Goal: Information Seeking & Learning: Learn about a topic

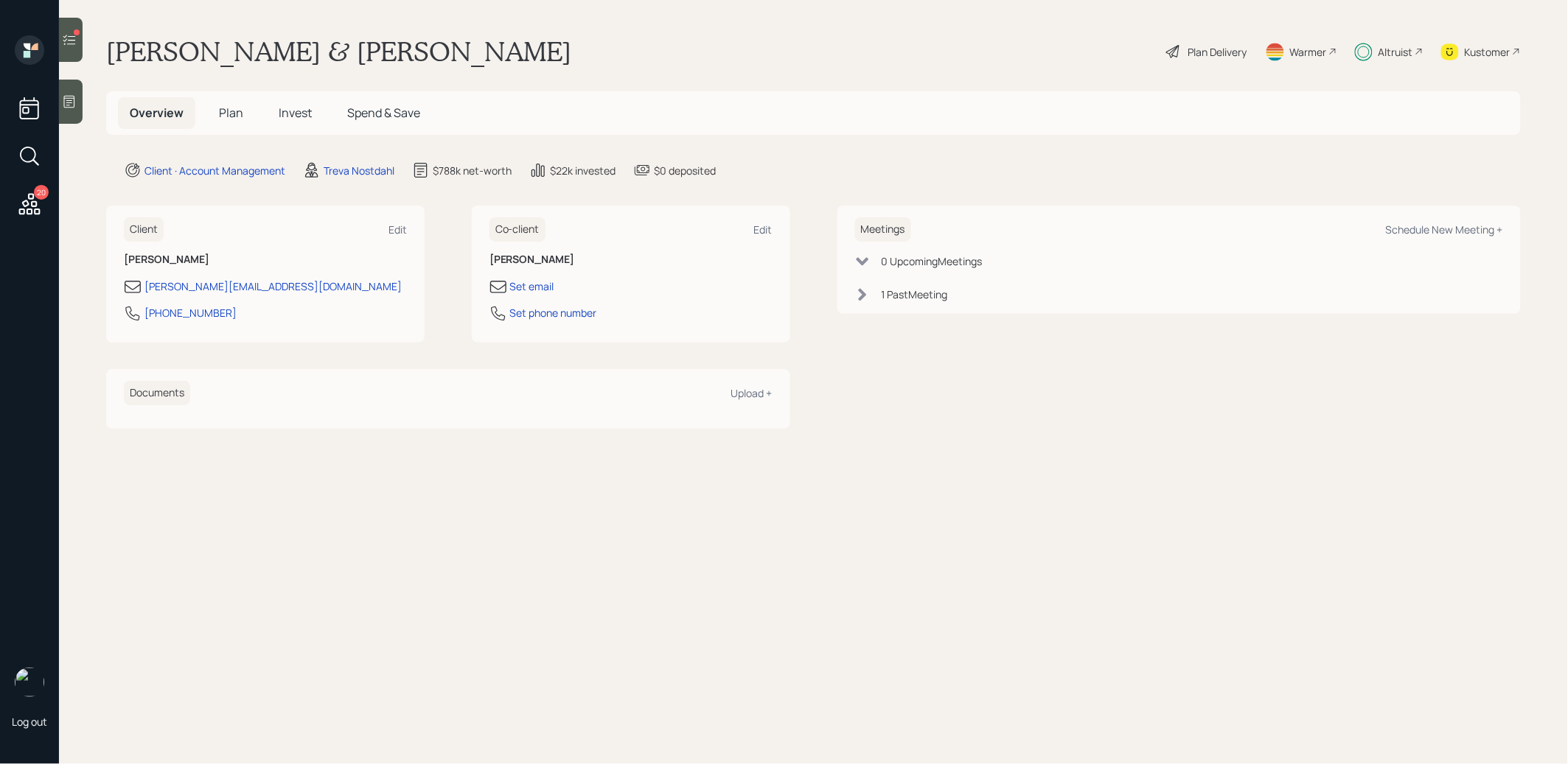
click at [296, 109] on span "Invest" at bounding box center [296, 113] width 33 height 17
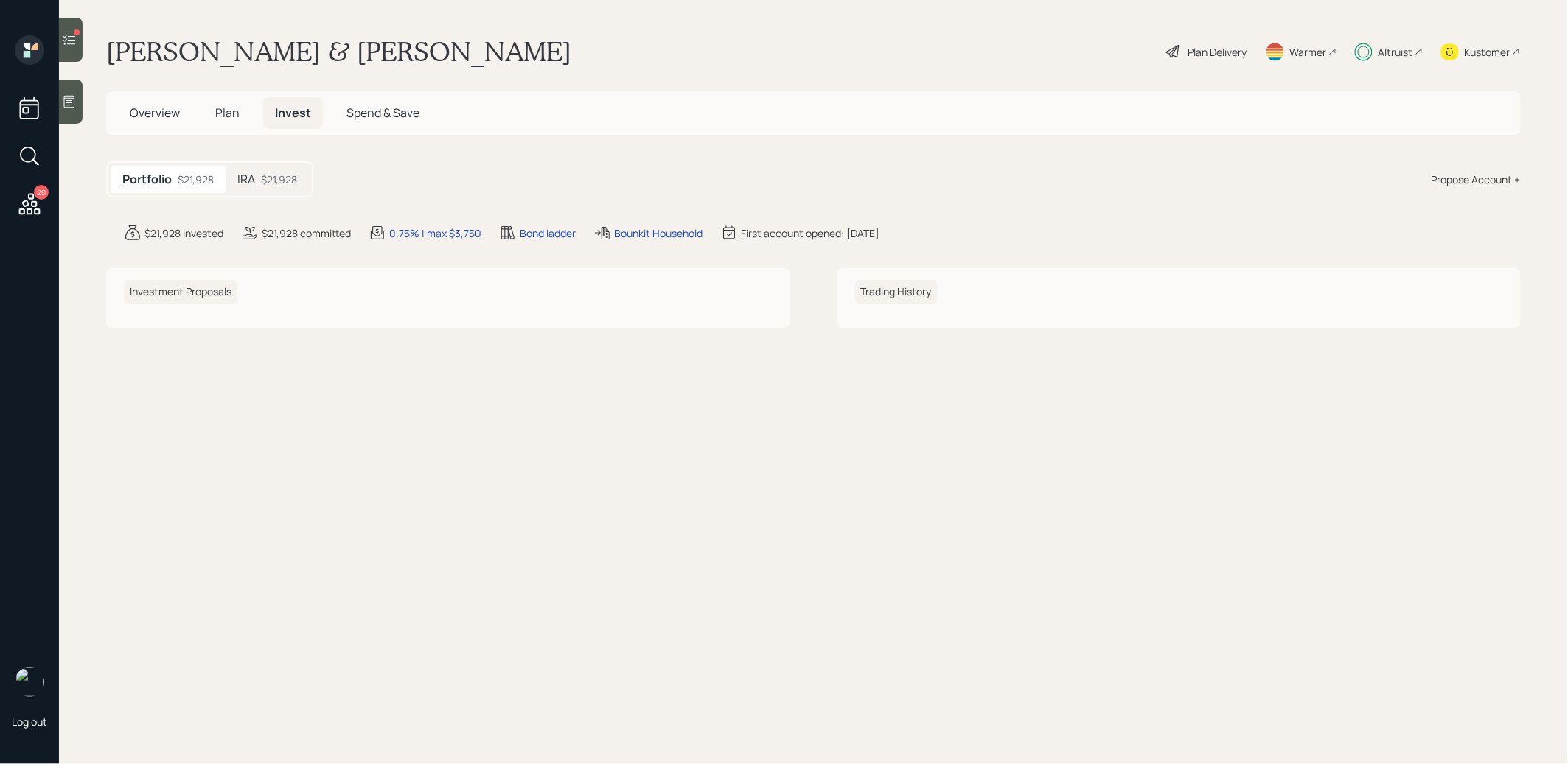
click at [254, 184] on h5 "IRA" at bounding box center [246, 179] width 17 height 14
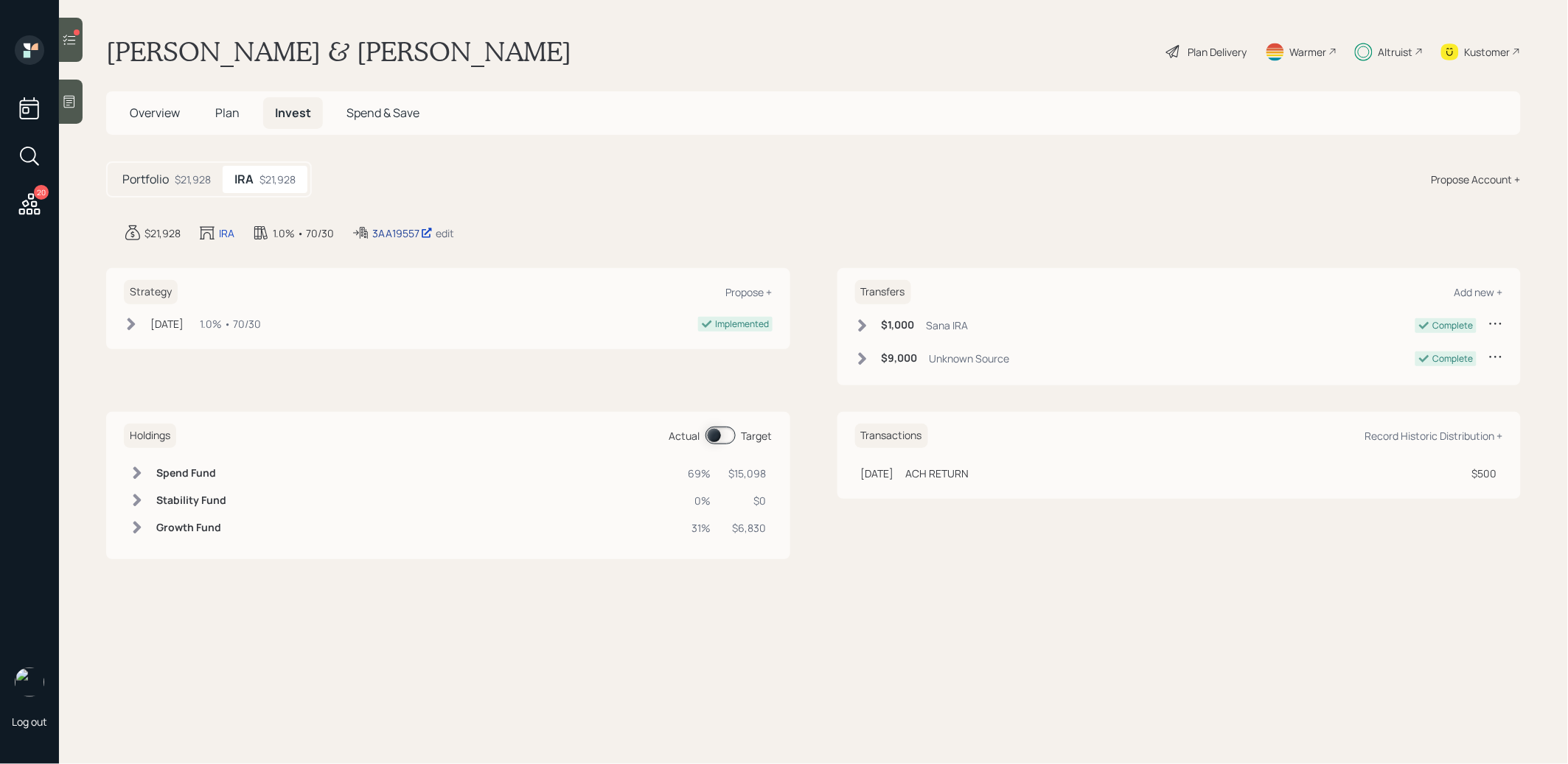
click at [397, 229] on div "3AA19557" at bounding box center [403, 233] width 60 height 16
